Goal: Task Accomplishment & Management: Manage account settings

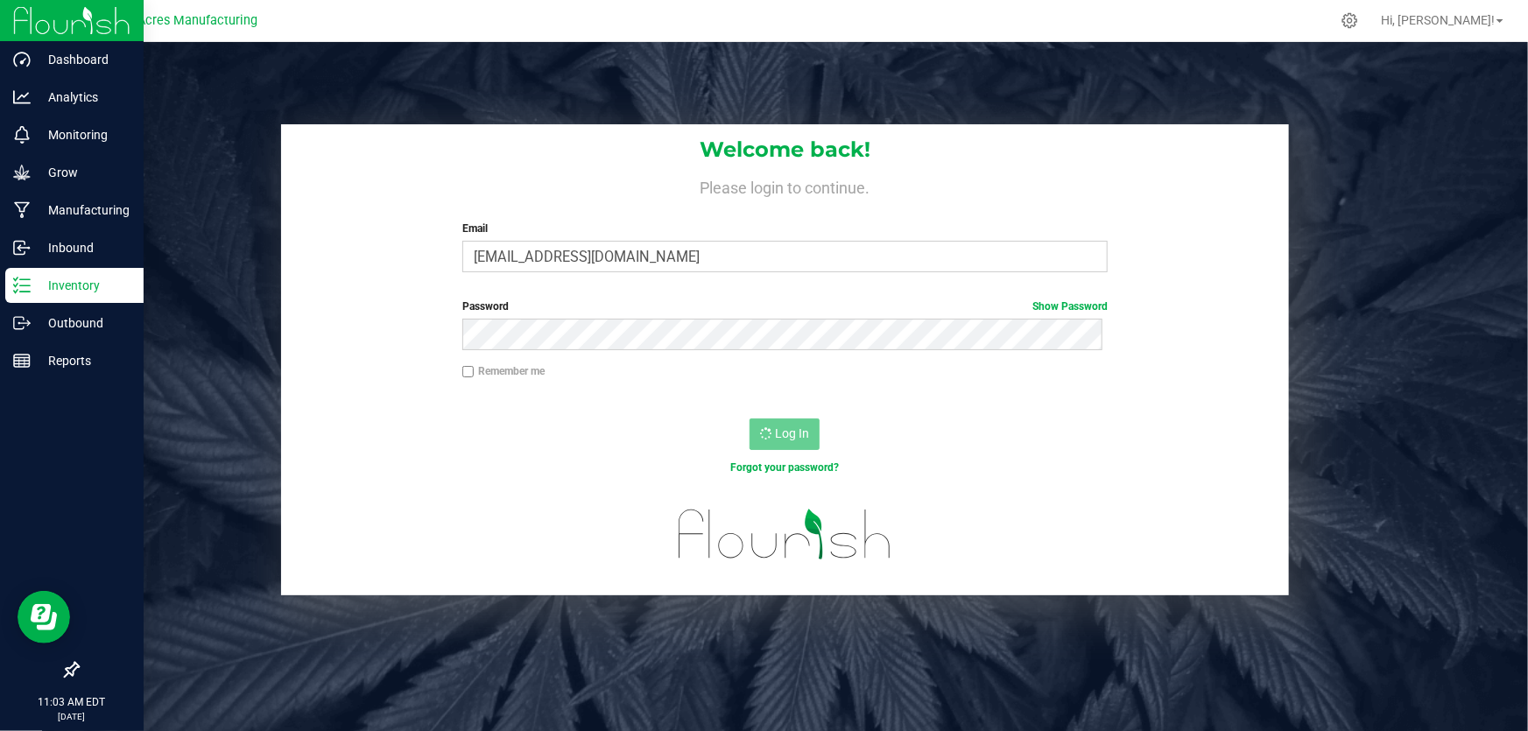
click at [11, 280] on div "Inventory" at bounding box center [74, 285] width 138 height 35
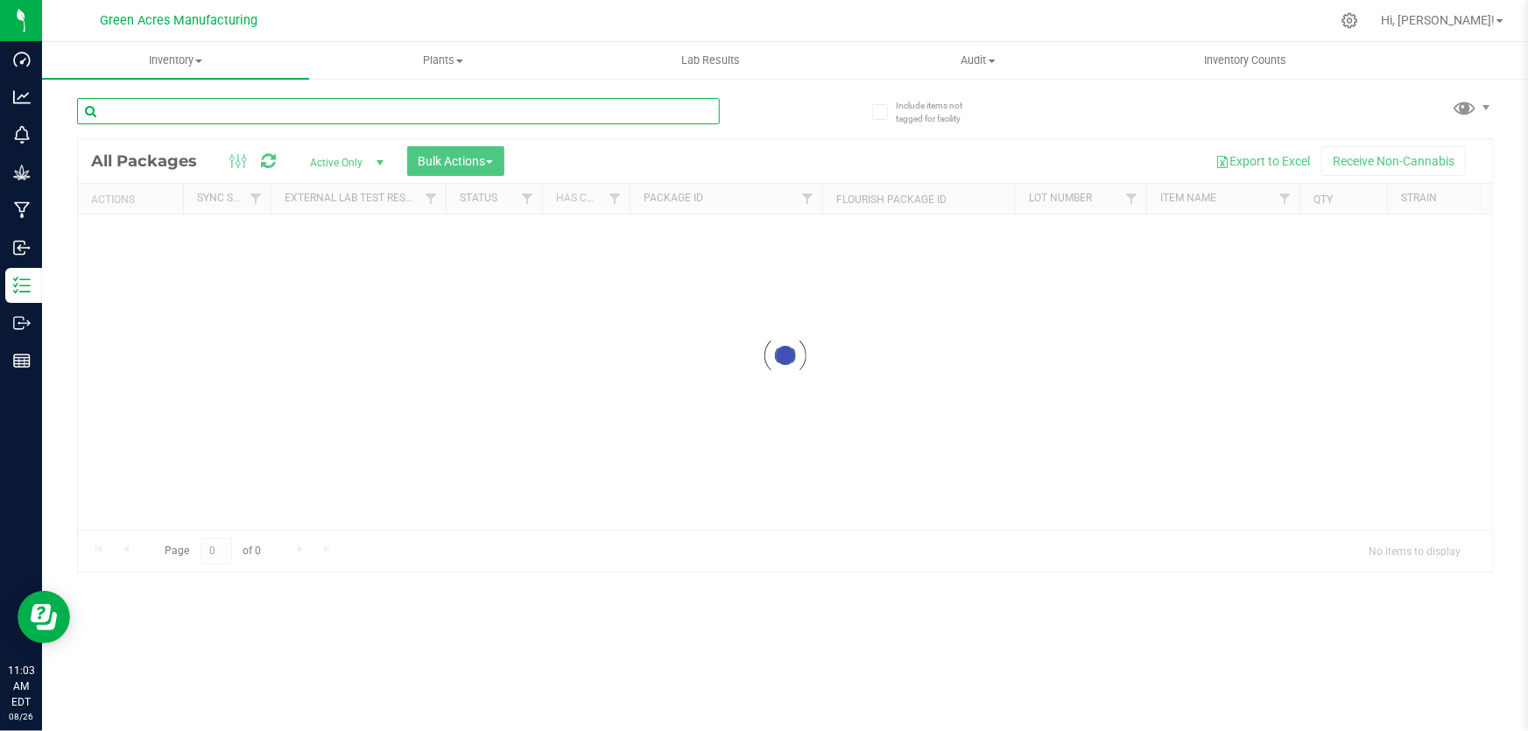
click at [250, 106] on input "text" at bounding box center [398, 111] width 643 height 26
click at [475, 111] on input "text" at bounding box center [398, 111] width 643 height 26
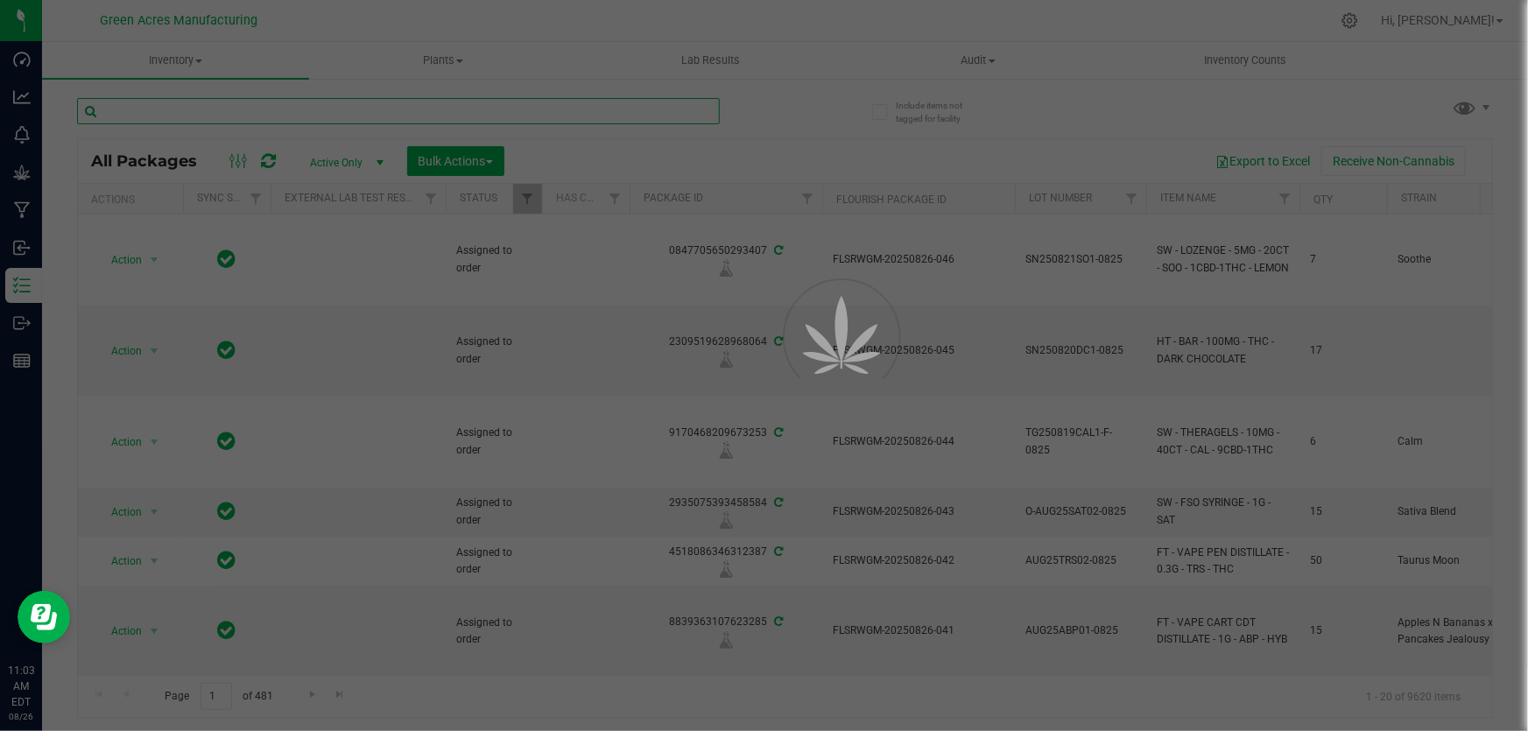
type input "2026-03-03"
type input "2026-03-02"
